Goal: Find specific fact: Find specific fact

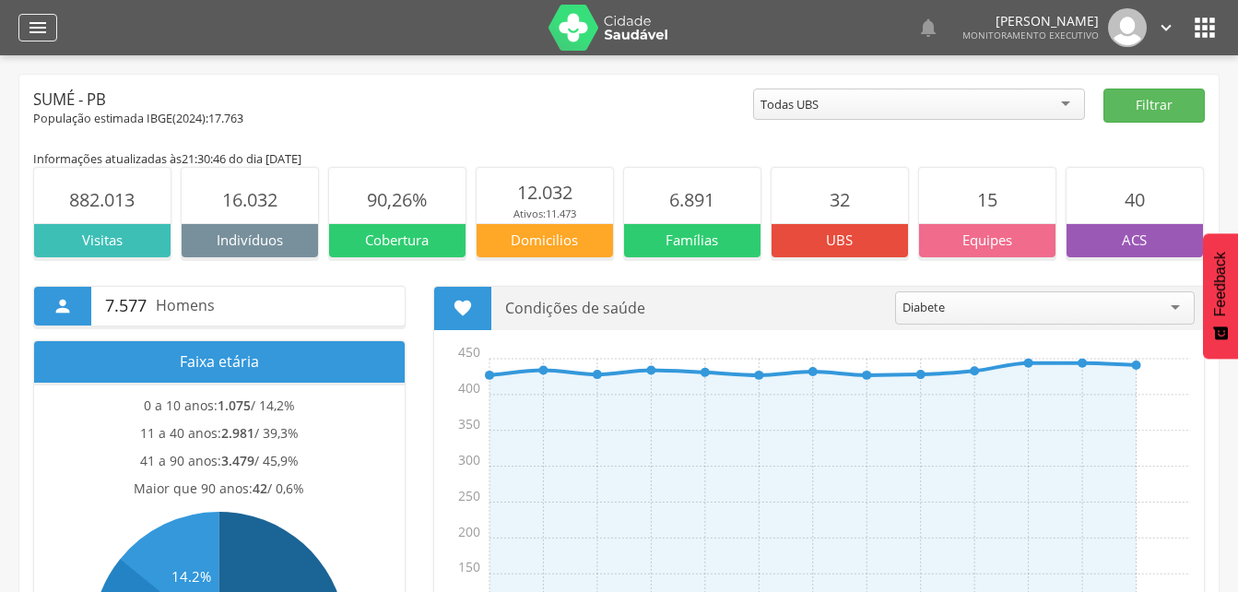
click at [29, 26] on icon "" at bounding box center [38, 28] width 22 height 22
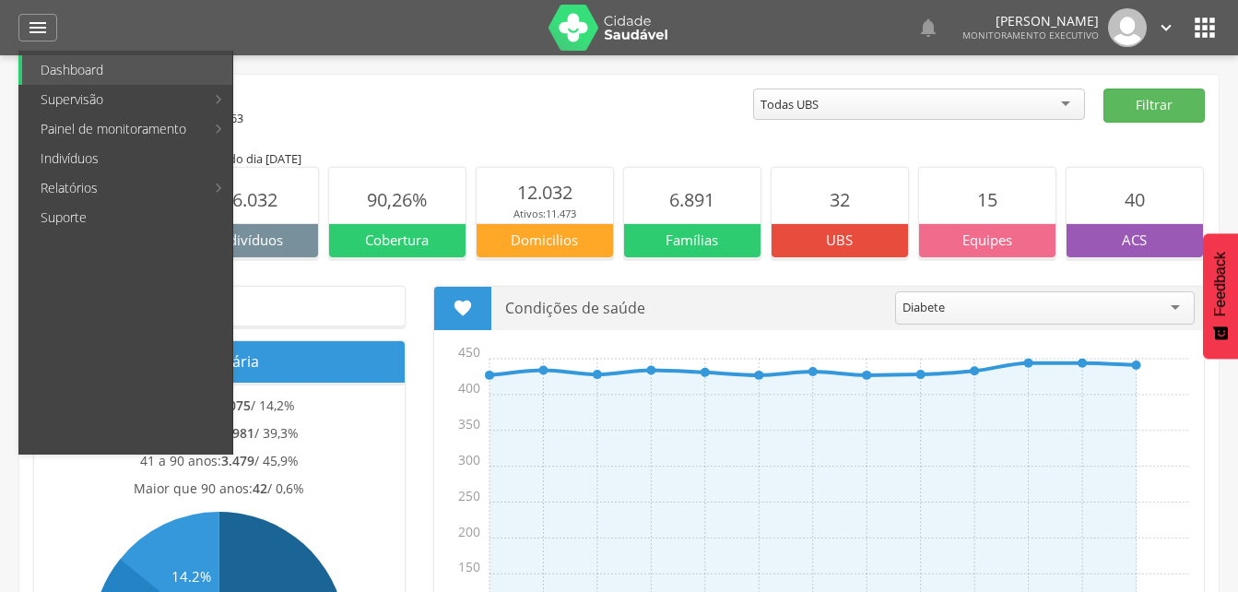
drag, startPoint x: 68, startPoint y: 156, endPoint x: 66, endPoint y: 142, distance: 13.9
click at [68, 155] on link "Indivíduos" at bounding box center [127, 158] width 210 height 29
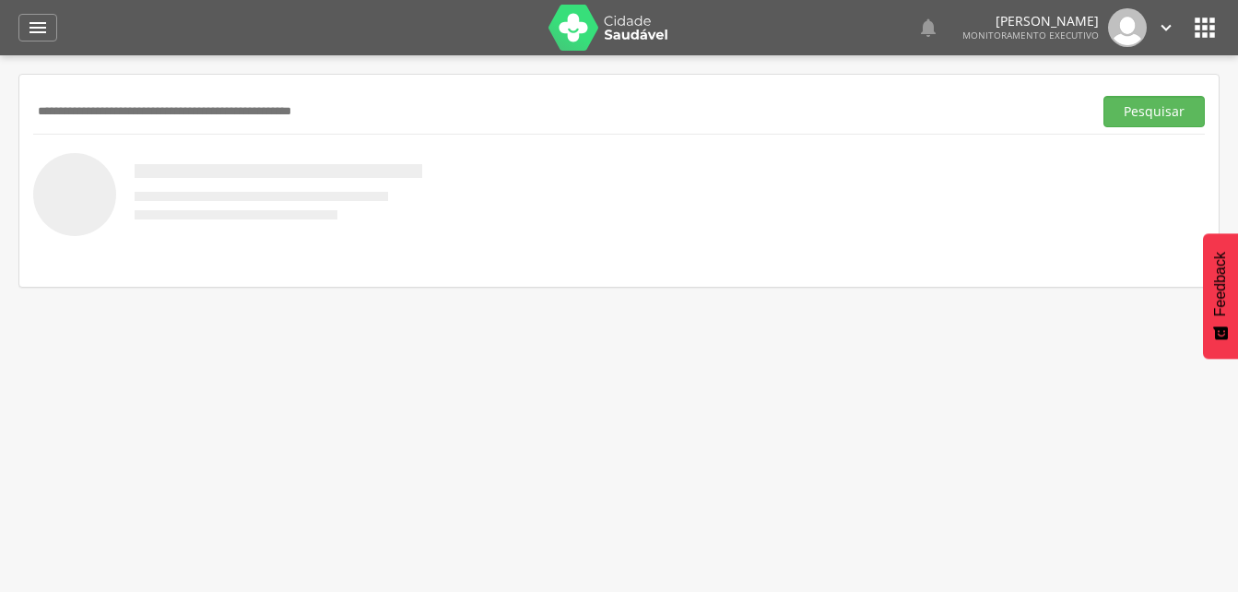
paste input "**********"
click at [1141, 109] on button "Pesquisar" at bounding box center [1153, 111] width 101 height 31
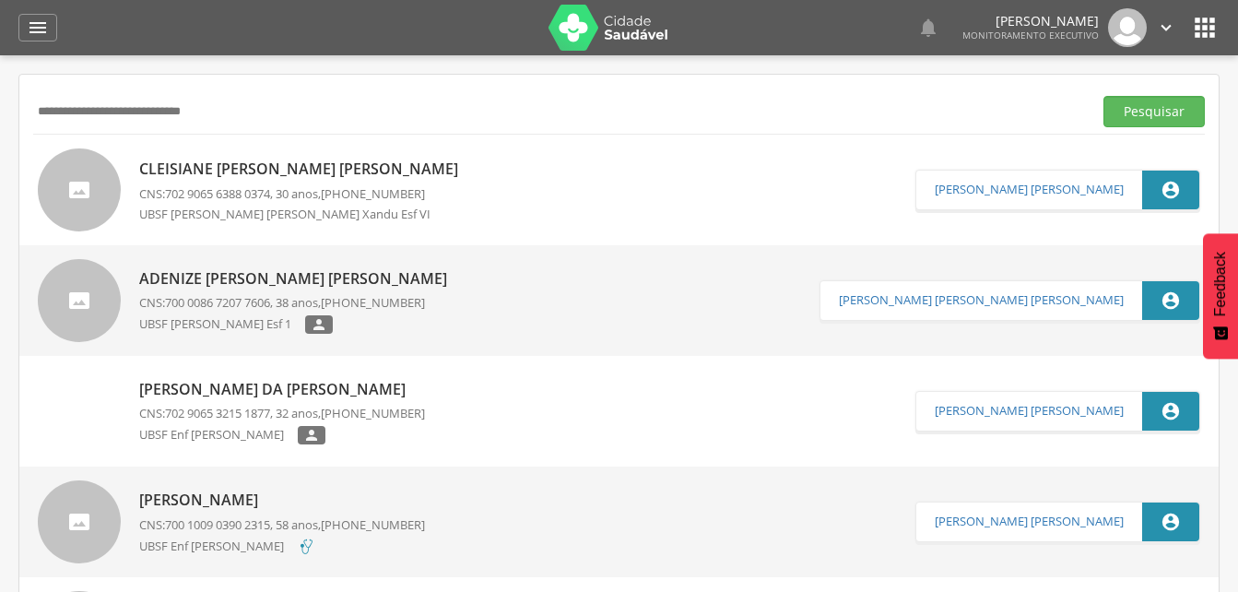
click at [276, 171] on p "Cleisiane [PERSON_NAME] [PERSON_NAME]" at bounding box center [303, 169] width 328 height 21
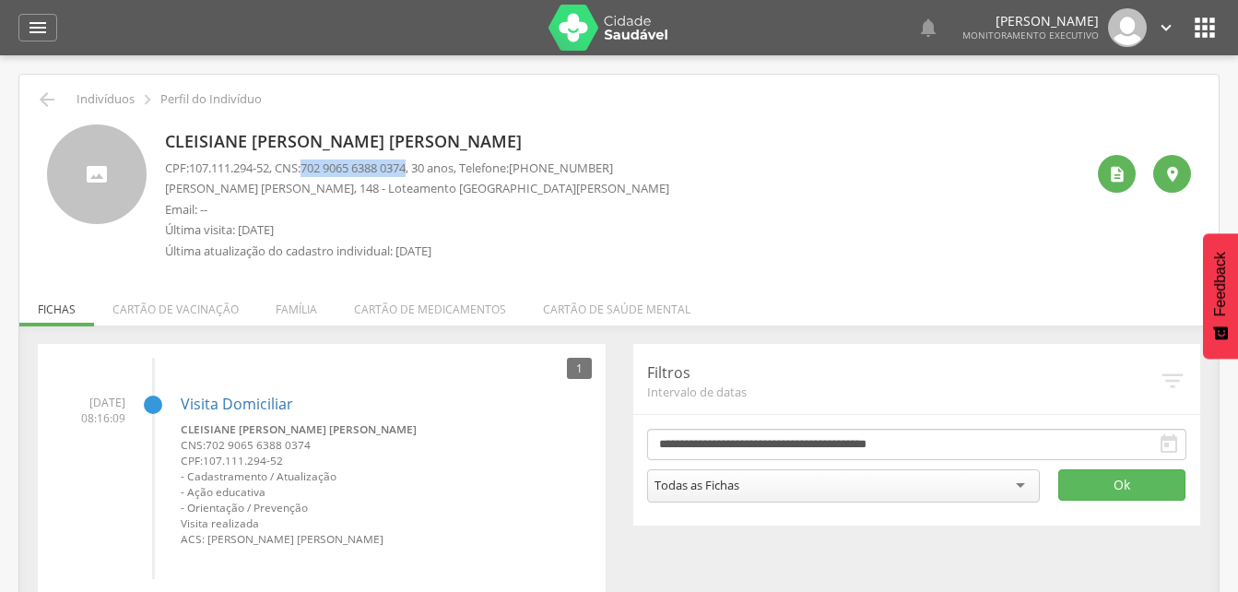
drag, startPoint x: 314, startPoint y: 165, endPoint x: 424, endPoint y: 172, distance: 109.9
click at [406, 172] on span "702 9065 6388 0374" at bounding box center [352, 167] width 105 height 17
drag, startPoint x: 424, startPoint y: 172, endPoint x: 391, endPoint y: 164, distance: 34.2
copy span "702 9065 6388 0374"
click at [284, 314] on li "Família" at bounding box center [296, 304] width 78 height 43
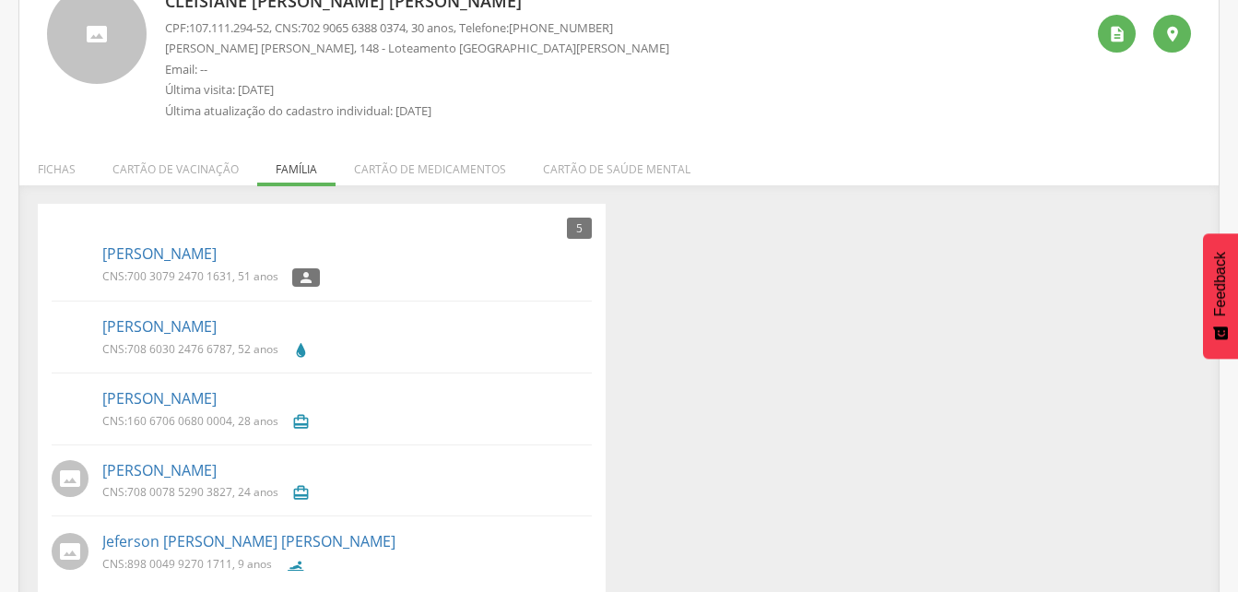
scroll to position [166, 0]
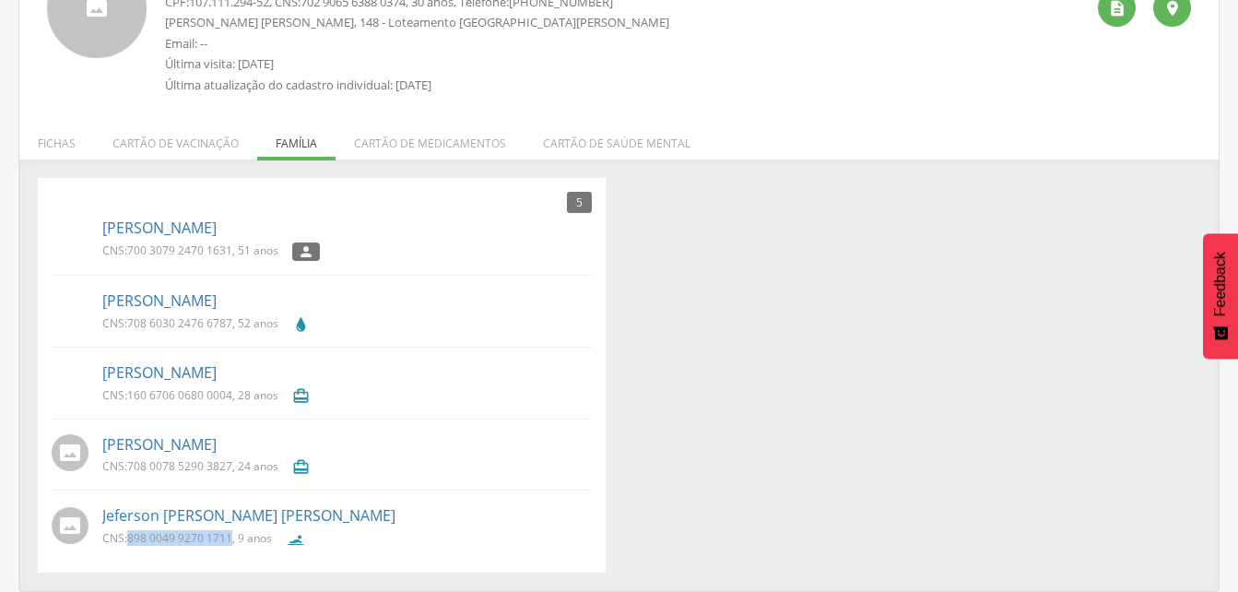
drag, startPoint x: 127, startPoint y: 536, endPoint x: 231, endPoint y: 539, distance: 104.2
click at [231, 539] on p "CNS: 898 0049 9270 1711 , 9 anos" at bounding box center [187, 538] width 170 height 16
drag, startPoint x: 231, startPoint y: 539, endPoint x: 216, endPoint y: 534, distance: 16.6
copy p "898 0049 9270 1711"
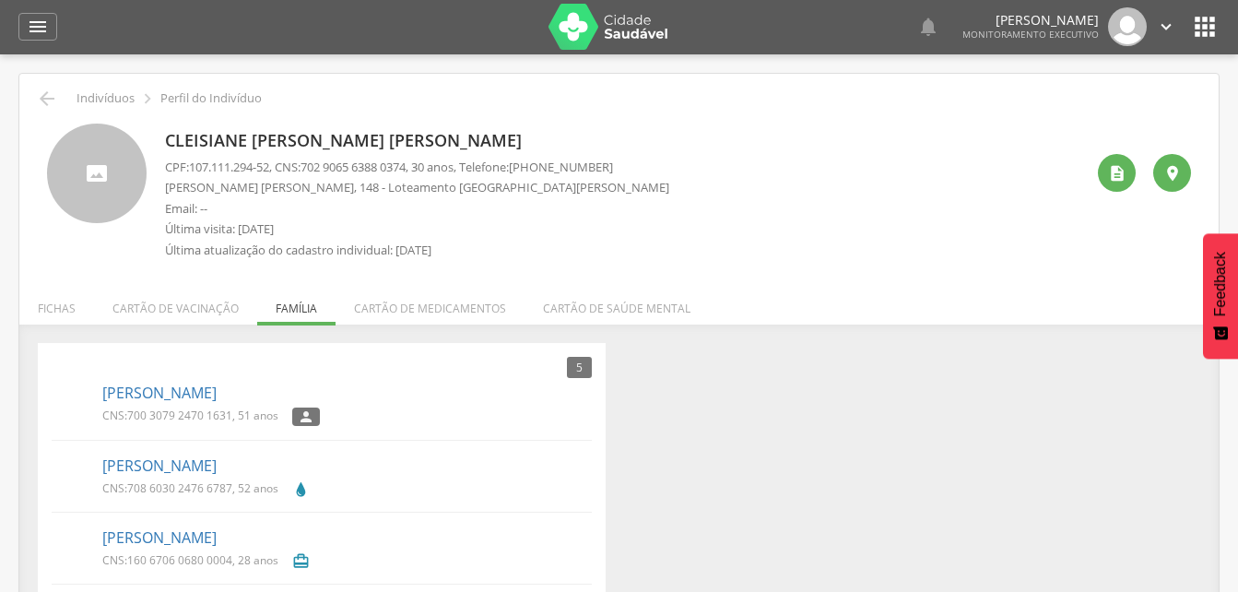
scroll to position [0, 0]
click at [31, 21] on icon "" at bounding box center [38, 28] width 22 height 22
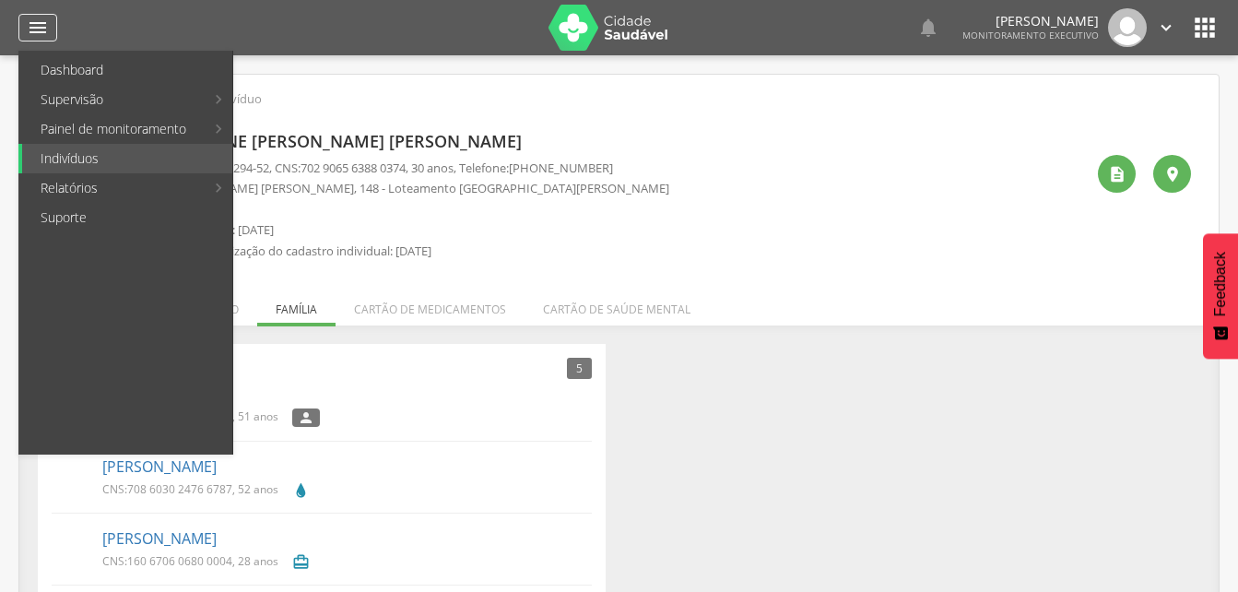
drag, startPoint x: 43, startPoint y: 25, endPoint x: 43, endPoint y: 41, distance: 15.7
click at [44, 25] on icon "" at bounding box center [38, 28] width 22 height 22
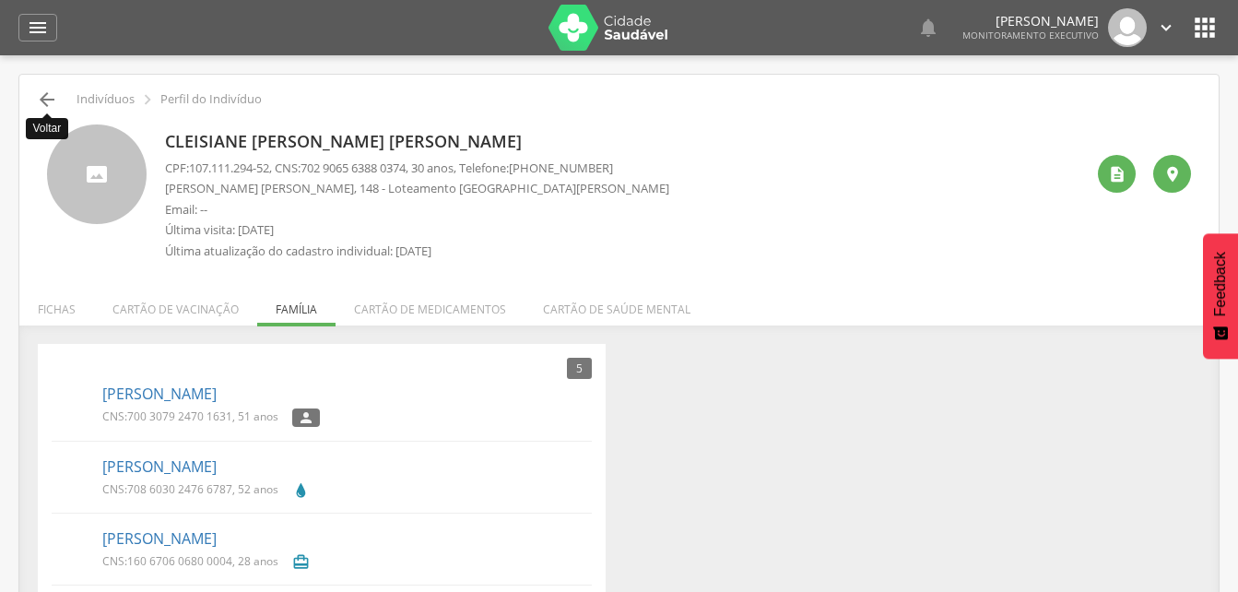
click at [52, 92] on icon "" at bounding box center [47, 99] width 22 height 22
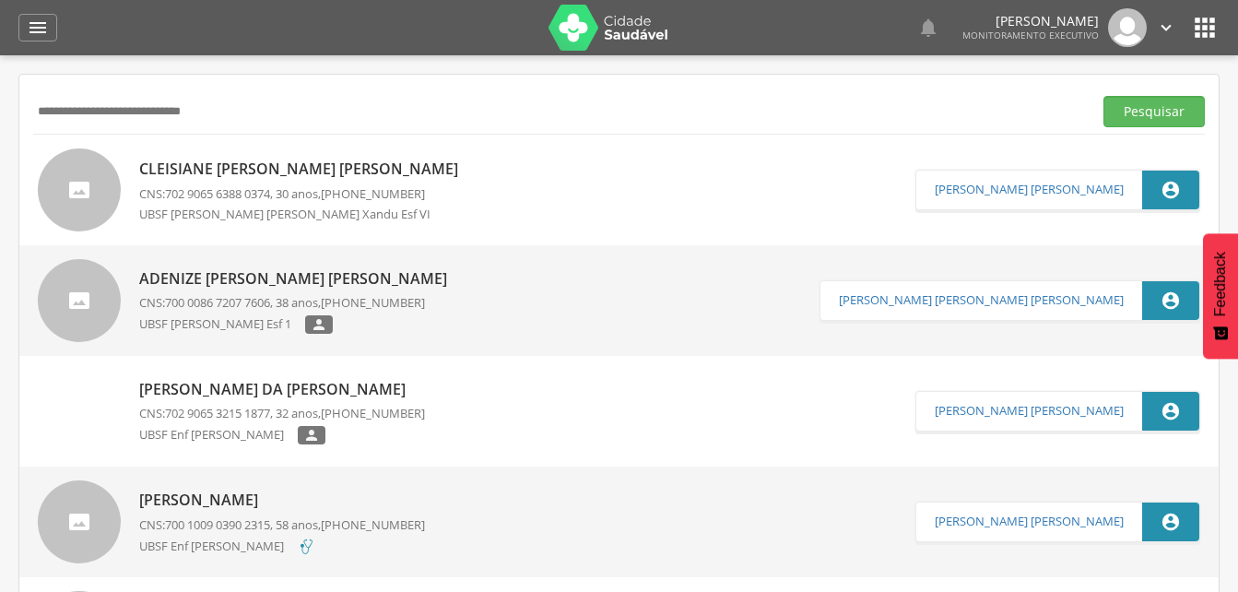
click at [234, 121] on input "**********" at bounding box center [559, 111] width 1052 height 31
type input "*"
click at [1129, 112] on button "Pesquisar" at bounding box center [1153, 111] width 101 height 31
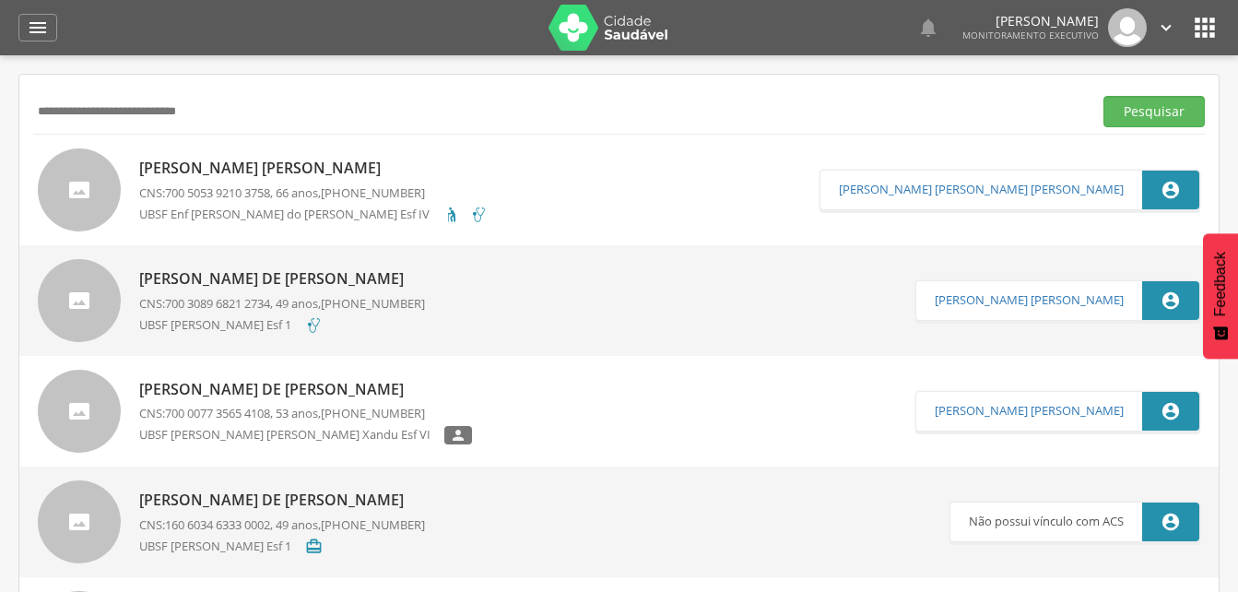
click at [277, 173] on p "[PERSON_NAME] [PERSON_NAME]" at bounding box center [313, 168] width 348 height 21
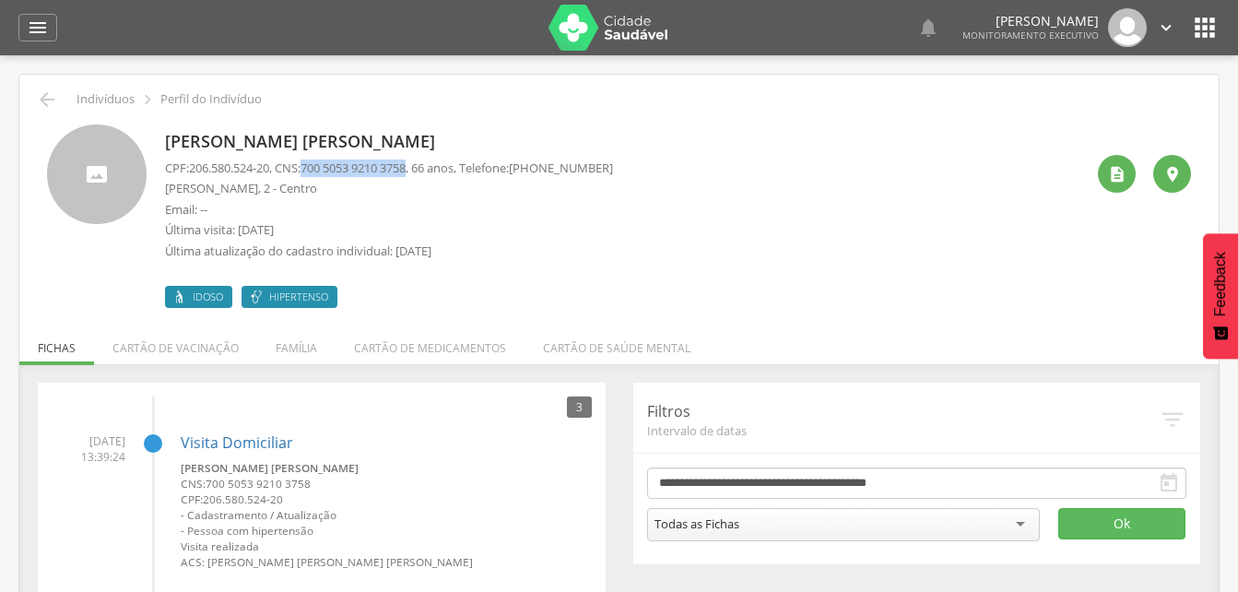
drag, startPoint x: 310, startPoint y: 167, endPoint x: 423, endPoint y: 169, distance: 113.4
click at [423, 169] on p "CPF: 206.580.524-20 , CNS: [PHONE_NUMBER] , 66 anos, Telefone: [PHONE_NUMBER]" at bounding box center [389, 168] width 448 height 18
drag, startPoint x: 423, startPoint y: 169, endPoint x: 398, endPoint y: 171, distance: 25.0
copy p "700 5053 9210 3758"
click at [301, 353] on li "Família" at bounding box center [296, 343] width 78 height 43
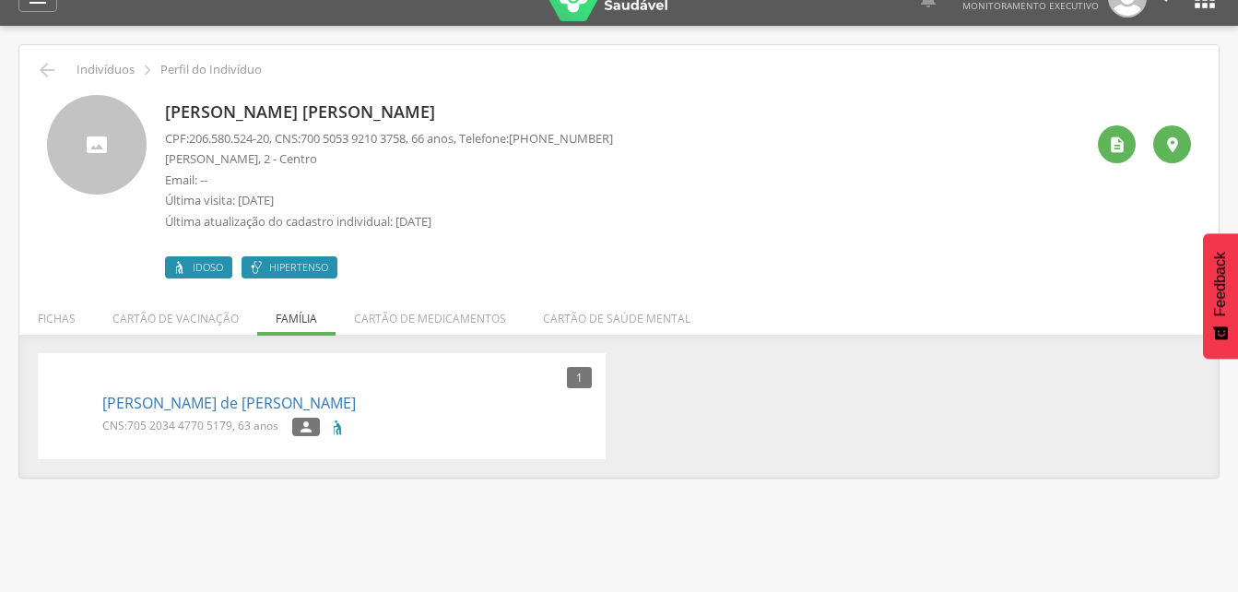
scroll to position [55, 0]
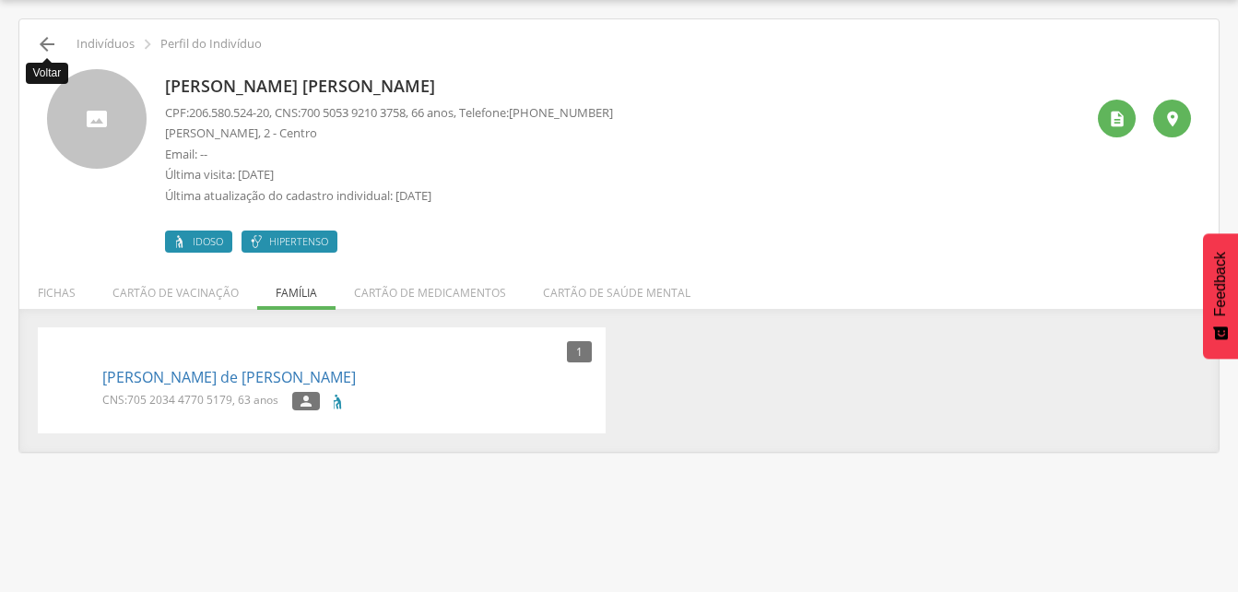
click at [42, 41] on icon "" at bounding box center [47, 44] width 22 height 22
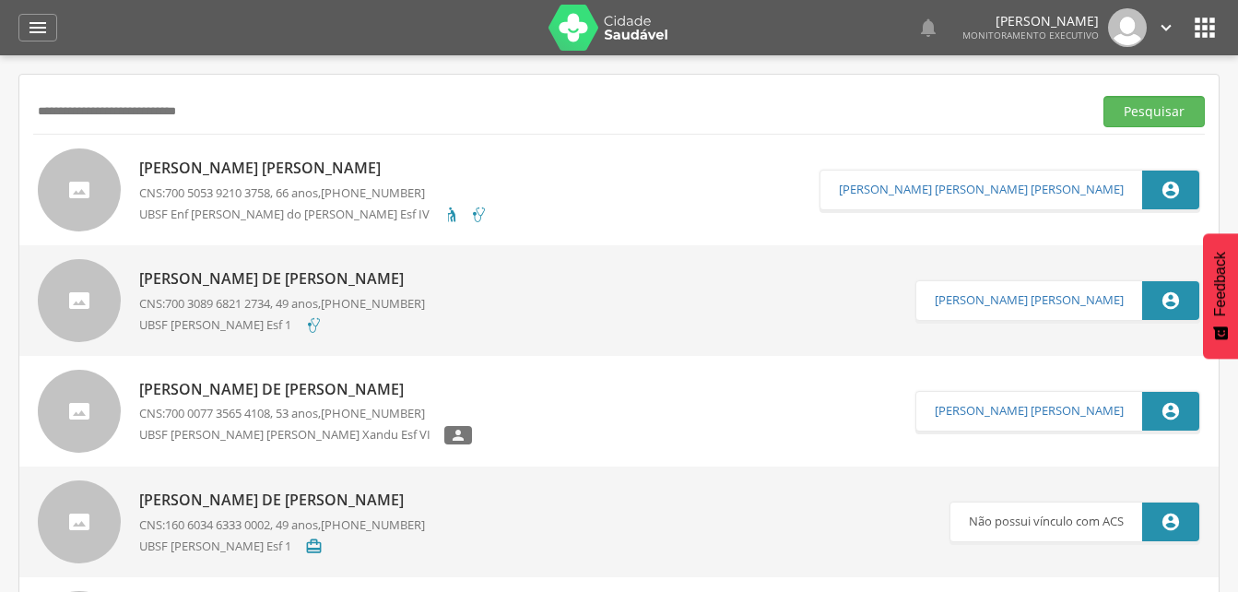
click at [230, 114] on input "**********" at bounding box center [559, 111] width 1052 height 31
type input "*"
type input "**********"
click at [1146, 106] on button "Pesquisar" at bounding box center [1153, 111] width 101 height 31
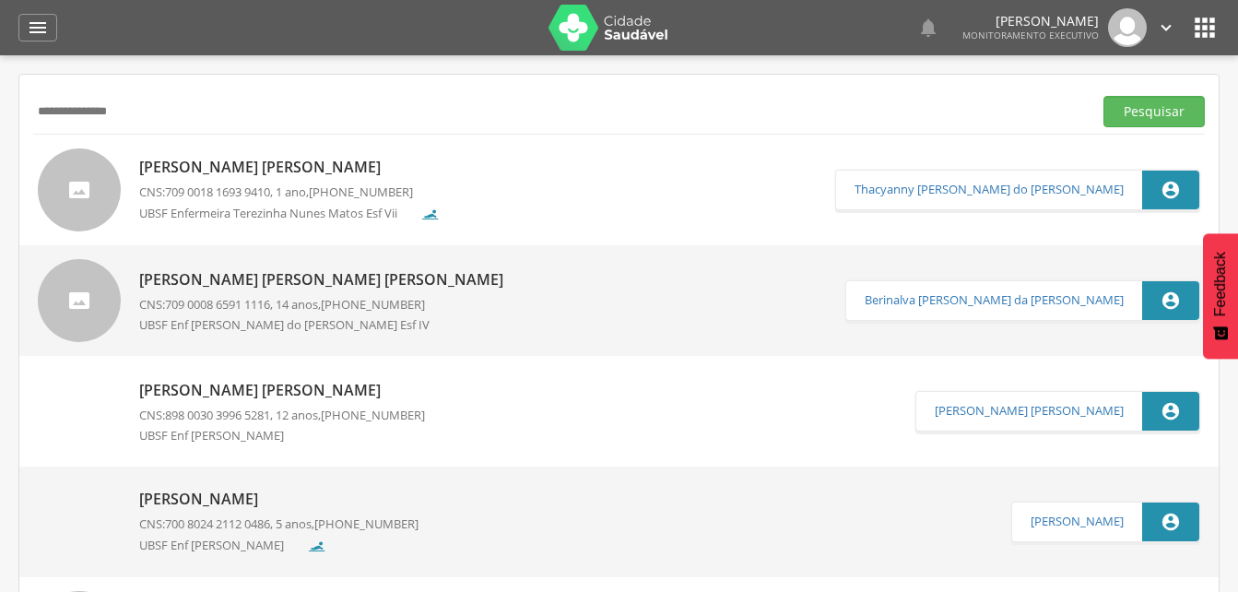
click at [257, 167] on p "[PERSON_NAME] [PERSON_NAME]" at bounding box center [289, 167] width 300 height 21
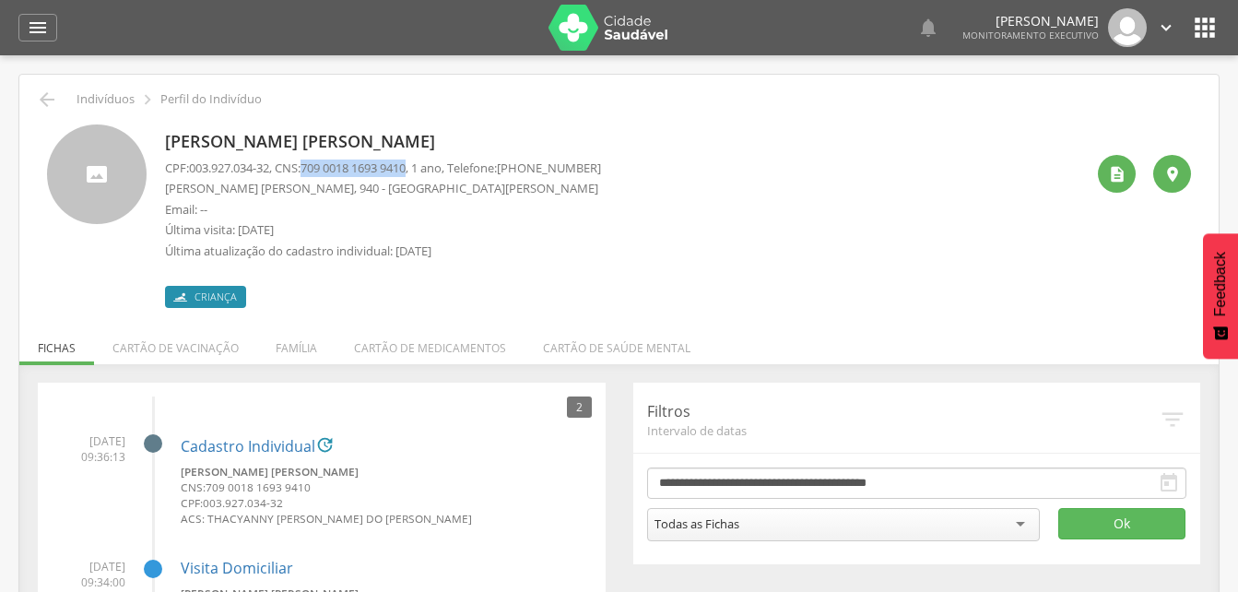
drag, startPoint x: 310, startPoint y: 164, endPoint x: 425, endPoint y: 169, distance: 115.3
click at [425, 169] on p "CPF: 003.927.034-32 , CNS: [PHONE_NUMBER] , 1 ano, Telefone: [PHONE_NUMBER]" at bounding box center [383, 168] width 436 height 18
drag, startPoint x: 425, startPoint y: 169, endPoint x: 407, endPoint y: 167, distance: 17.6
copy p "709 0018 1693 9410"
click at [36, 22] on icon "" at bounding box center [38, 28] width 22 height 22
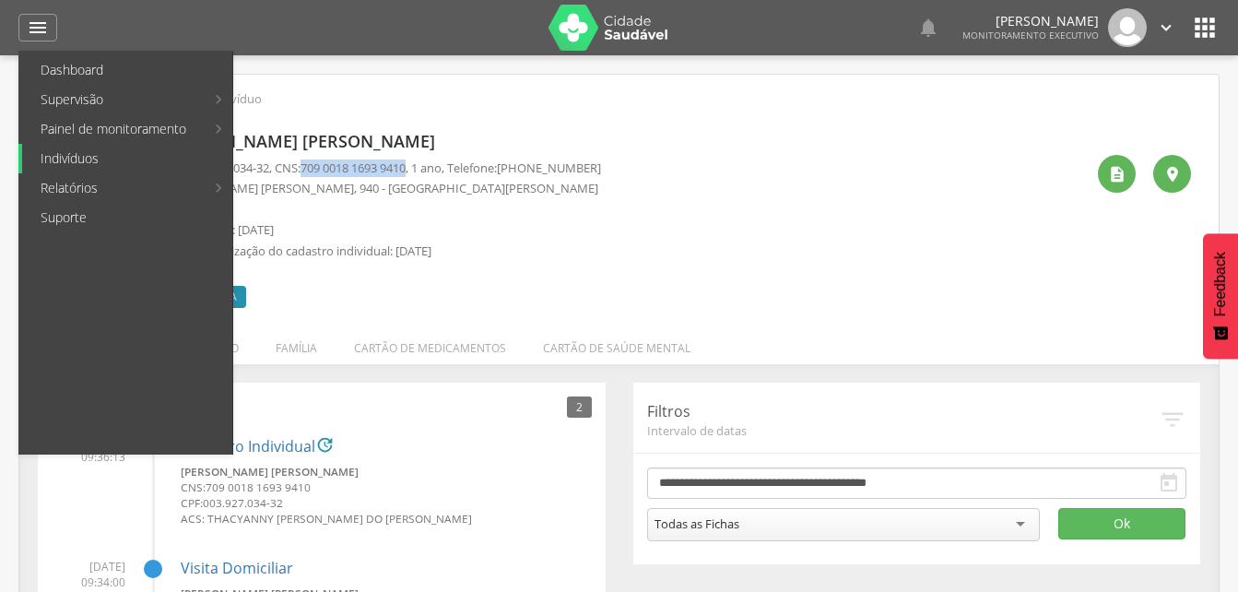
click at [100, 156] on link "Indivíduos" at bounding box center [127, 158] width 210 height 29
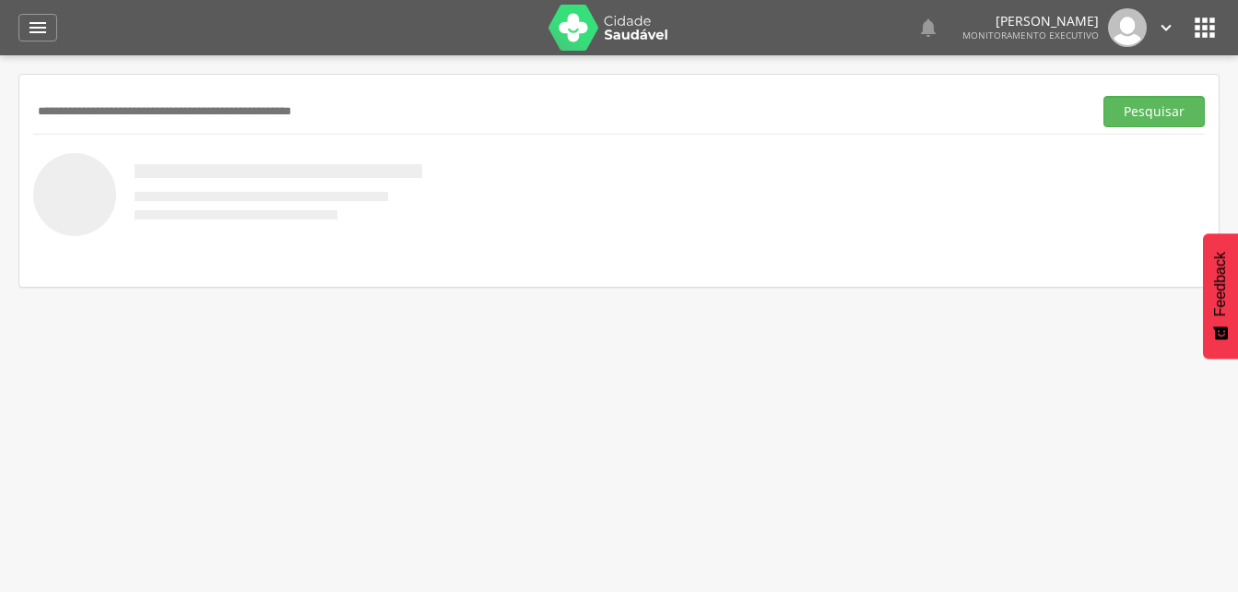
click at [85, 124] on input "text" at bounding box center [559, 111] width 1052 height 31
drag, startPoint x: 1150, startPoint y: 112, endPoint x: 814, endPoint y: 147, distance: 338.2
click at [1150, 113] on button "Pesquisar" at bounding box center [1153, 111] width 101 height 31
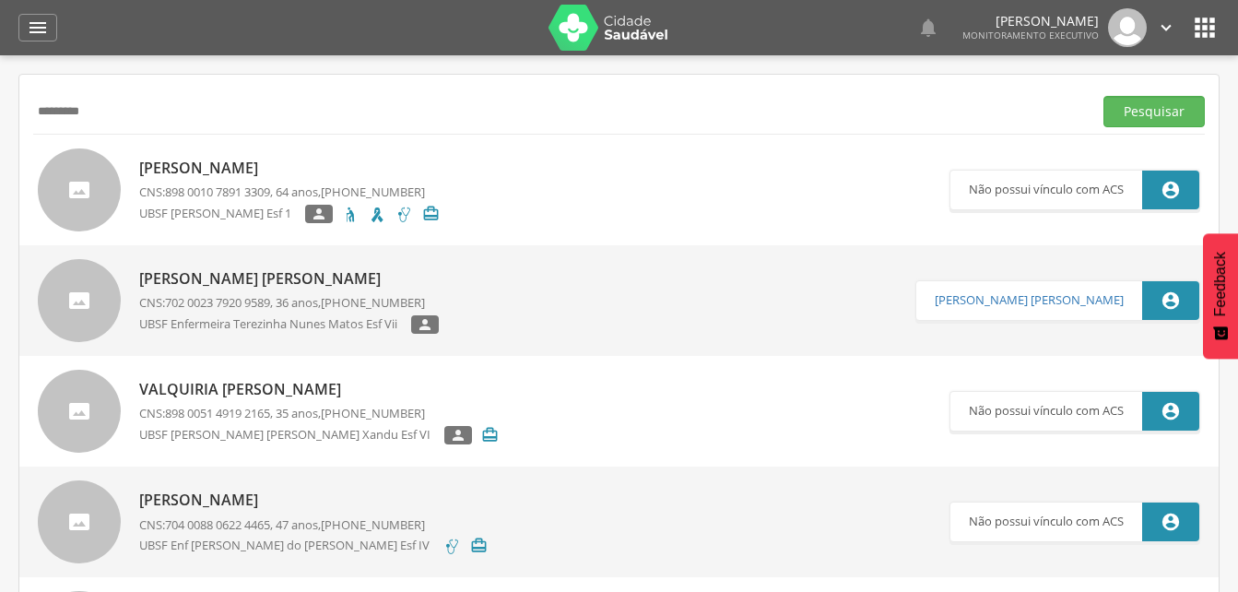
click at [111, 110] on input "*********" at bounding box center [559, 111] width 1052 height 31
click at [1136, 122] on button "Pesquisar" at bounding box center [1153, 111] width 101 height 31
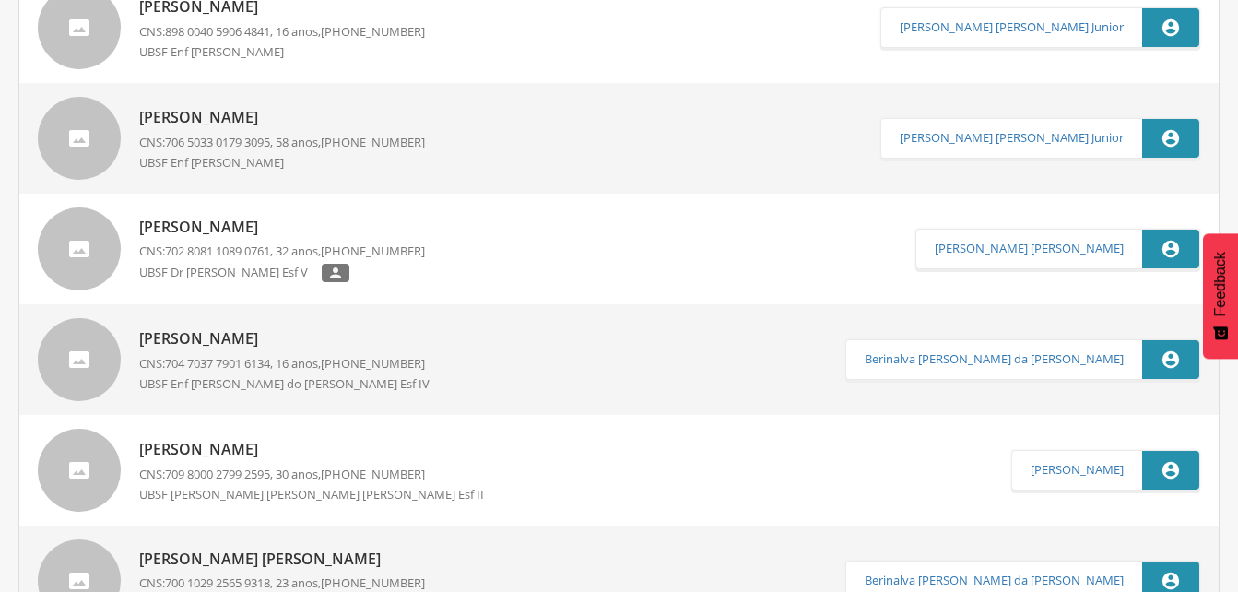
scroll to position [92, 0]
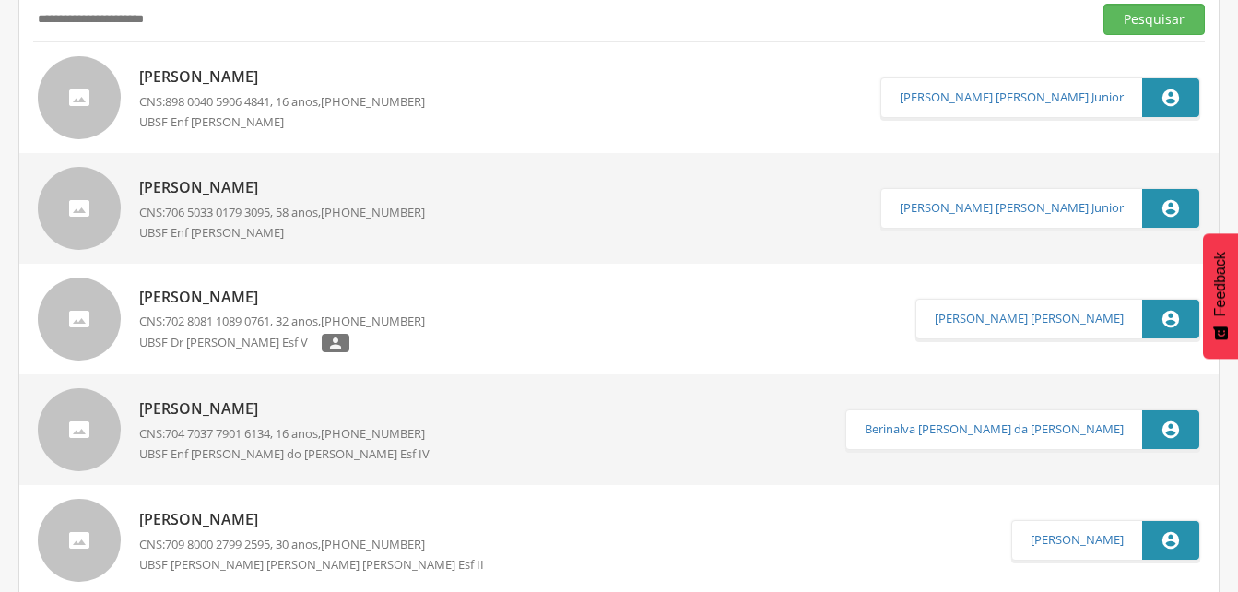
click at [167, 20] on input "**********" at bounding box center [559, 19] width 1052 height 31
type input "*"
click at [91, 20] on input "text" at bounding box center [559, 19] width 1052 height 31
type input "**********"
drag, startPoint x: 1164, startPoint y: 20, endPoint x: 880, endPoint y: 118, distance: 300.2
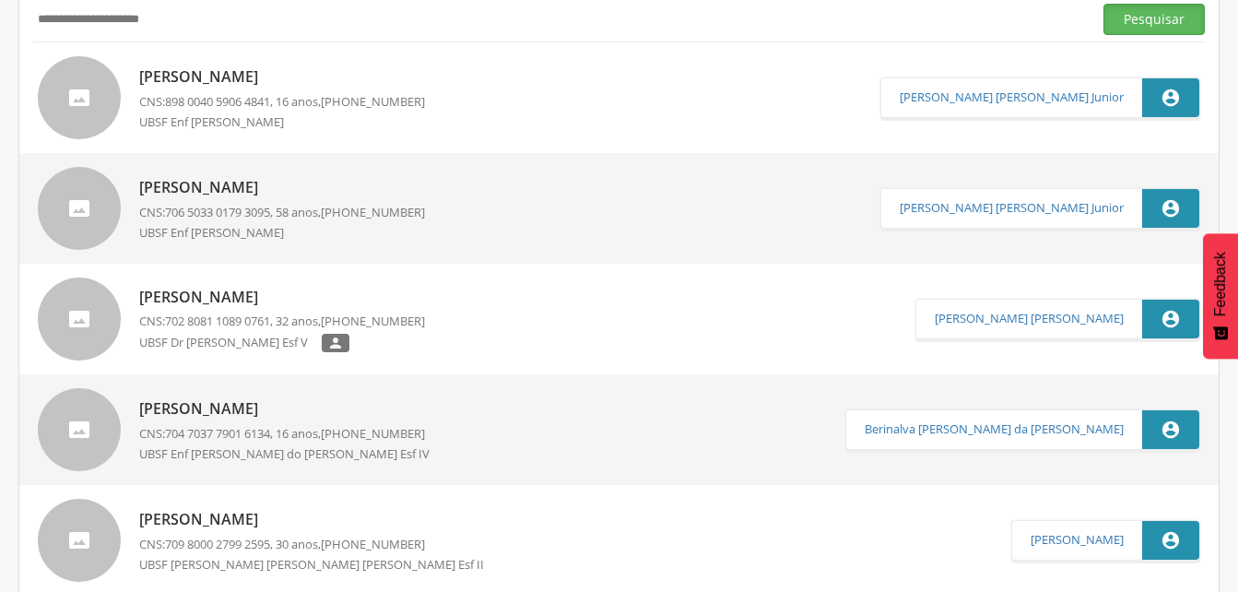
click at [1163, 21] on button "Pesquisar" at bounding box center [1153, 19] width 101 height 31
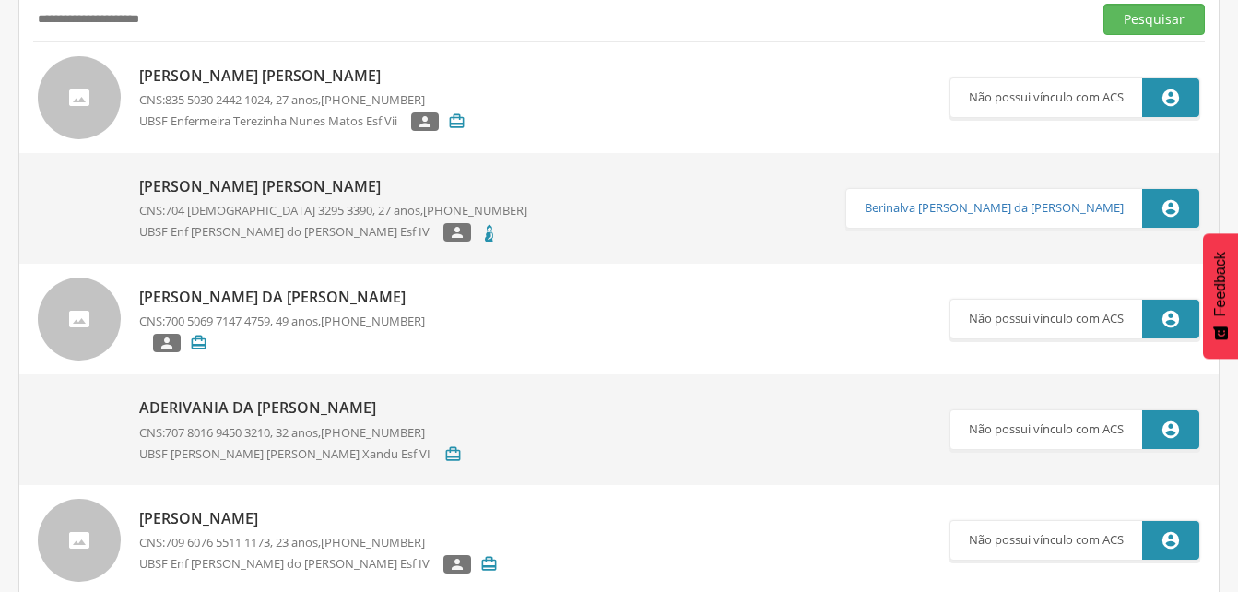
click at [223, 191] on p "[PERSON_NAME] [PERSON_NAME]" at bounding box center [333, 186] width 388 height 21
